Goal: Information Seeking & Learning: Learn about a topic

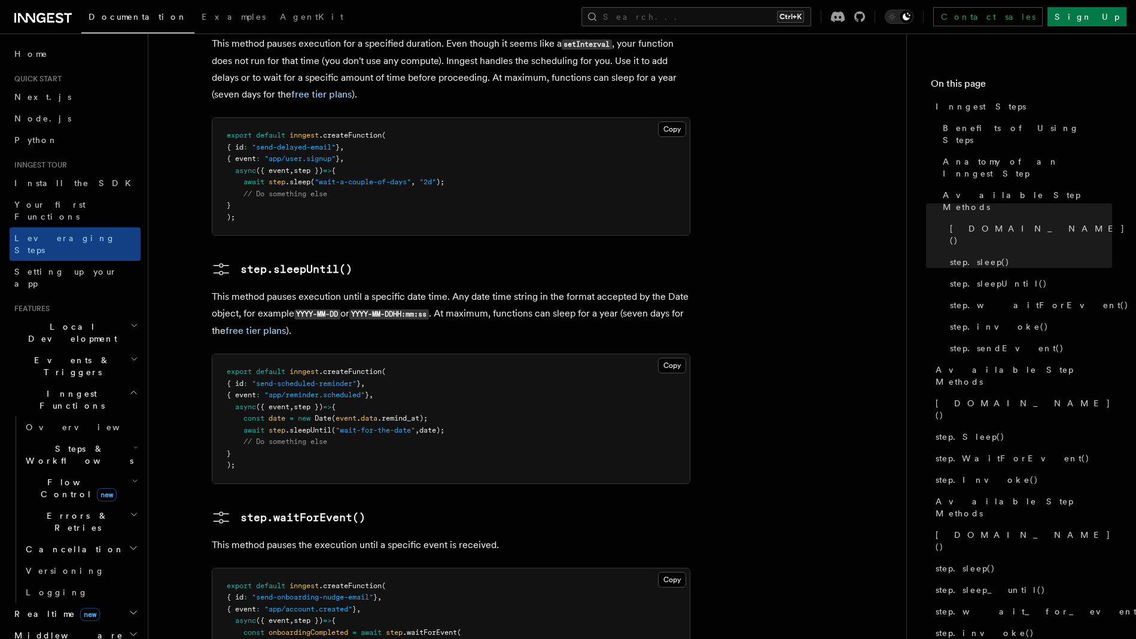
scroll to position [1450, 0]
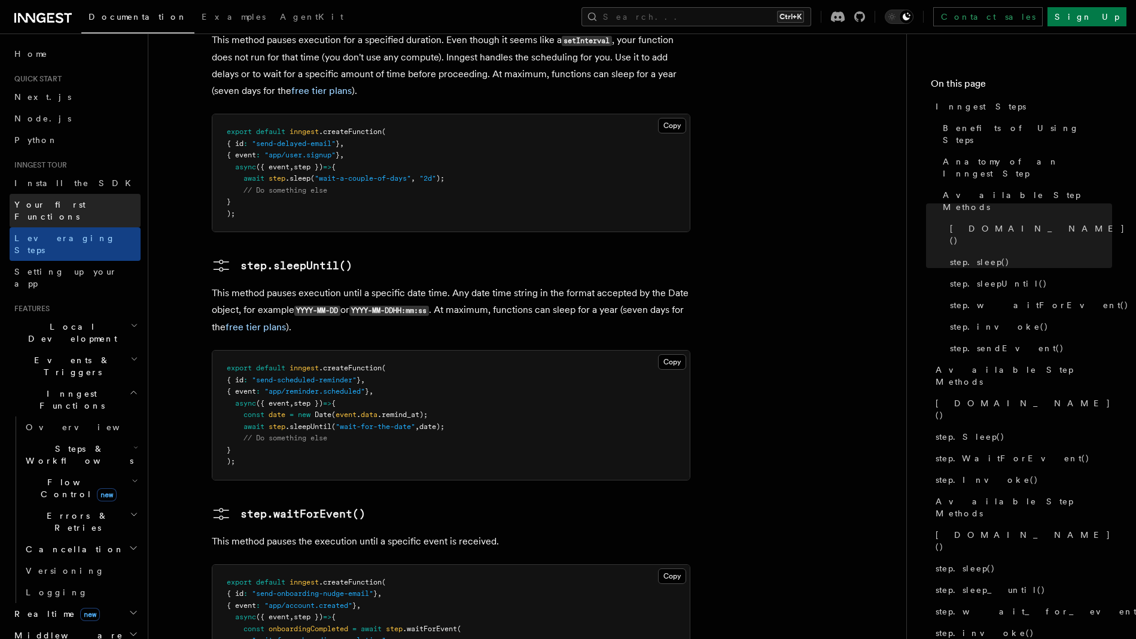
click at [80, 214] on link "Your first Functions" at bounding box center [75, 210] width 131 height 33
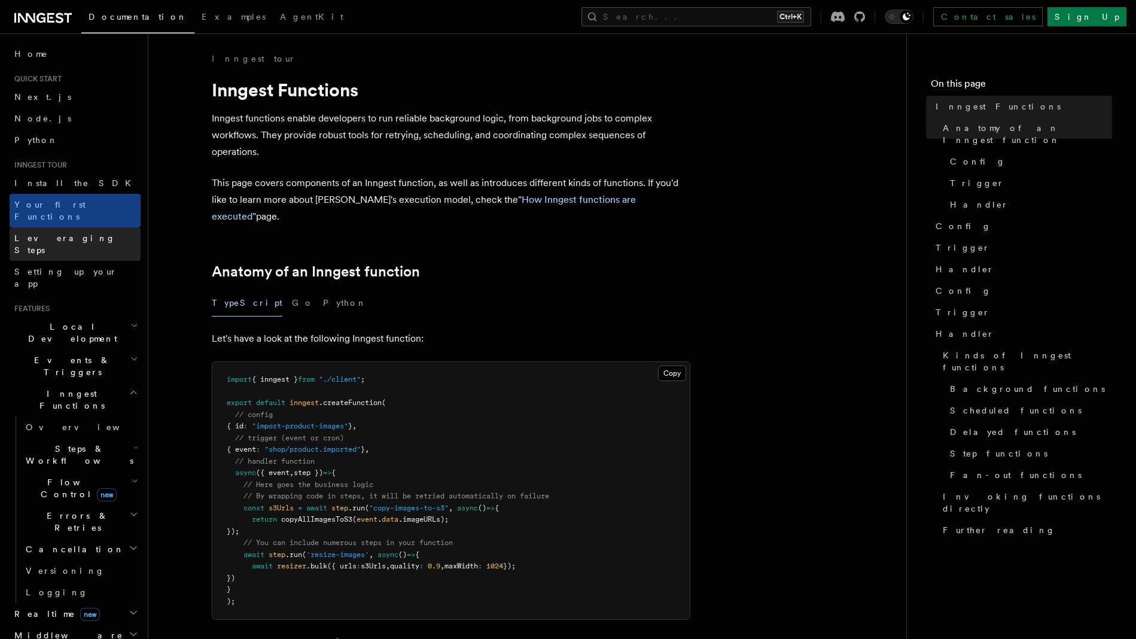
click at [51, 236] on link "Leveraging Steps" at bounding box center [75, 243] width 131 height 33
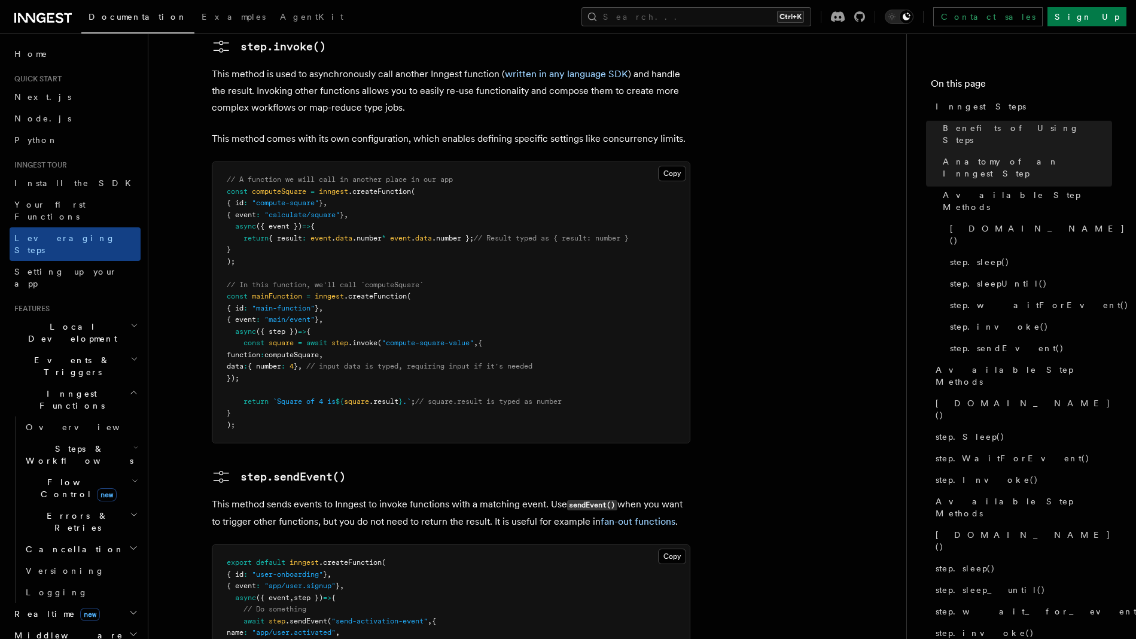
scroll to position [2517, 0]
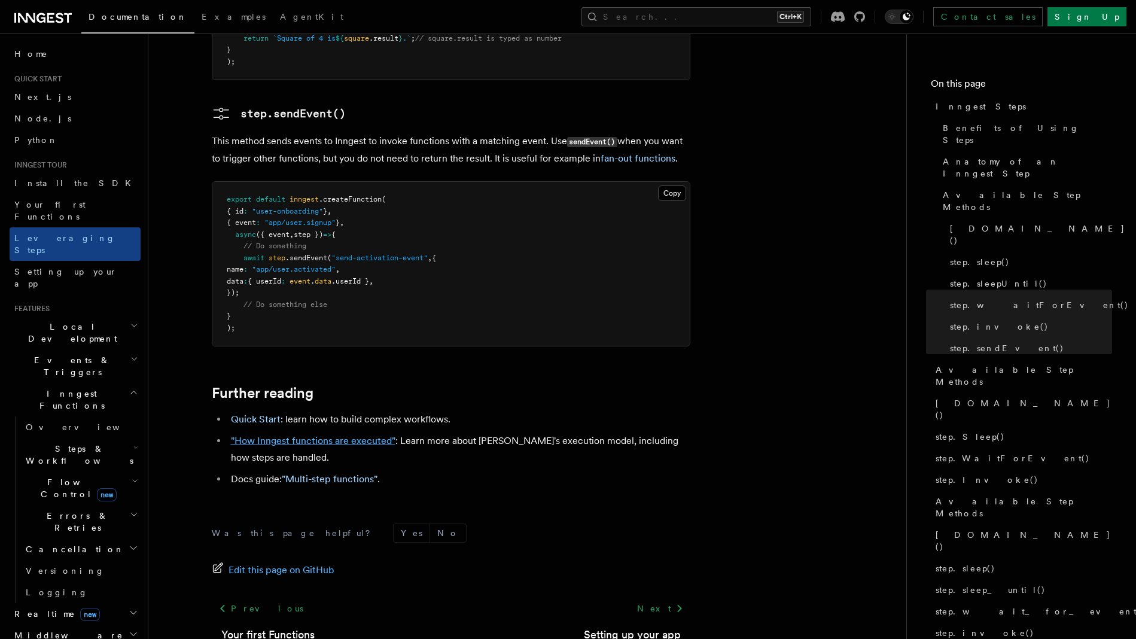
click at [359, 435] on link ""How Inngest functions are executed"" at bounding box center [313, 440] width 164 height 11
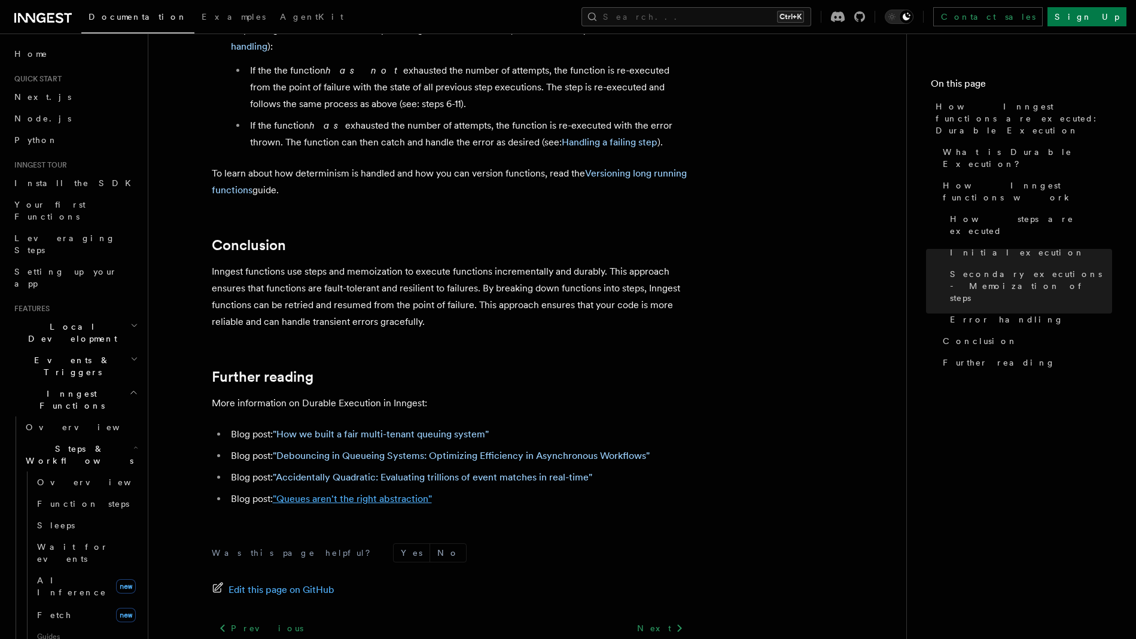
scroll to position [2139, 0]
